Goal: Information Seeking & Learning: Learn about a topic

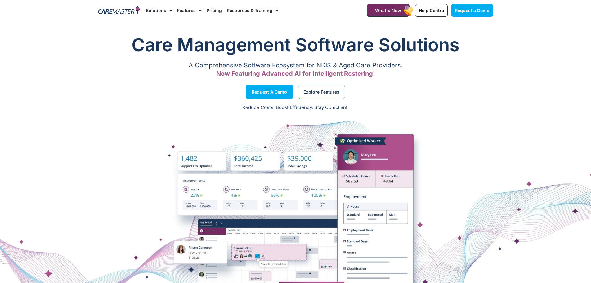
click at [211, 11] on link "Pricing" at bounding box center [214, 10] width 15 height 21
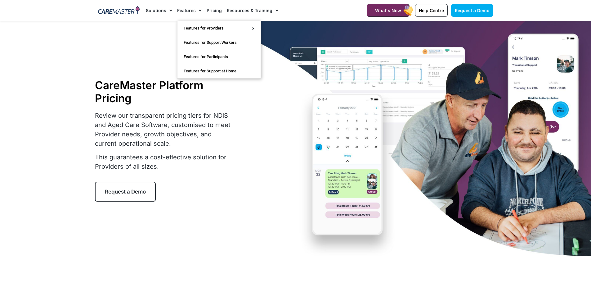
click at [186, 9] on link "Features" at bounding box center [189, 10] width 25 height 21
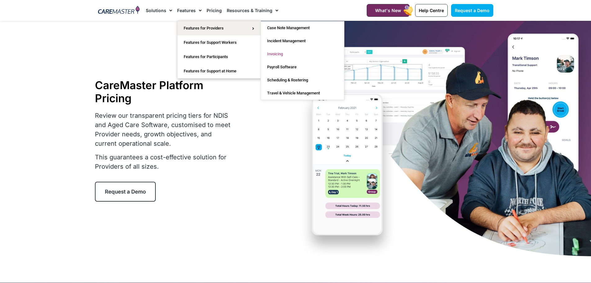
click at [274, 54] on link "Invoicing" at bounding box center [302, 53] width 83 height 13
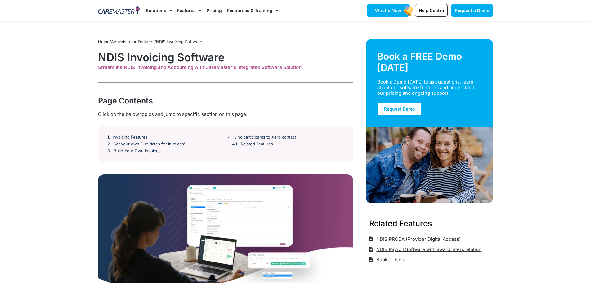
click at [386, 11] on span "What's New" at bounding box center [388, 10] width 26 height 5
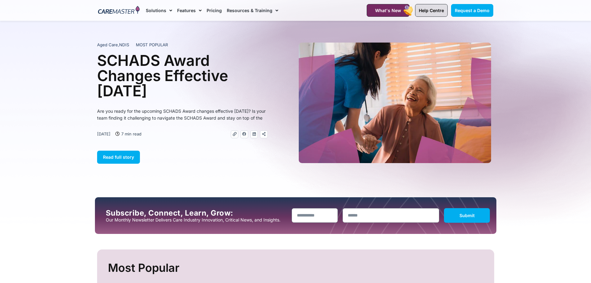
click at [429, 11] on span "Help Centre" at bounding box center [431, 10] width 25 height 5
